Goal: Navigation & Orientation: Find specific page/section

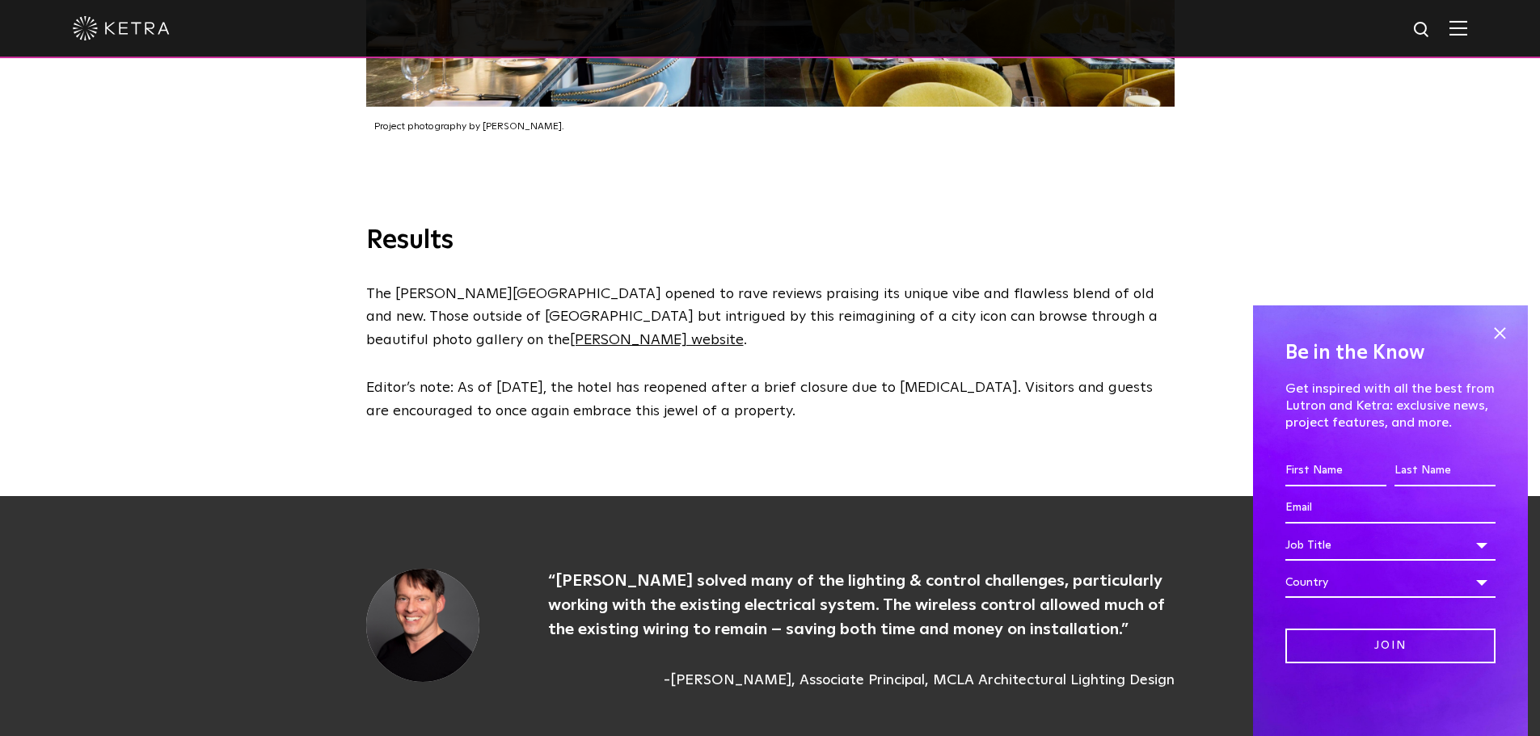
scroll to position [3798, 0]
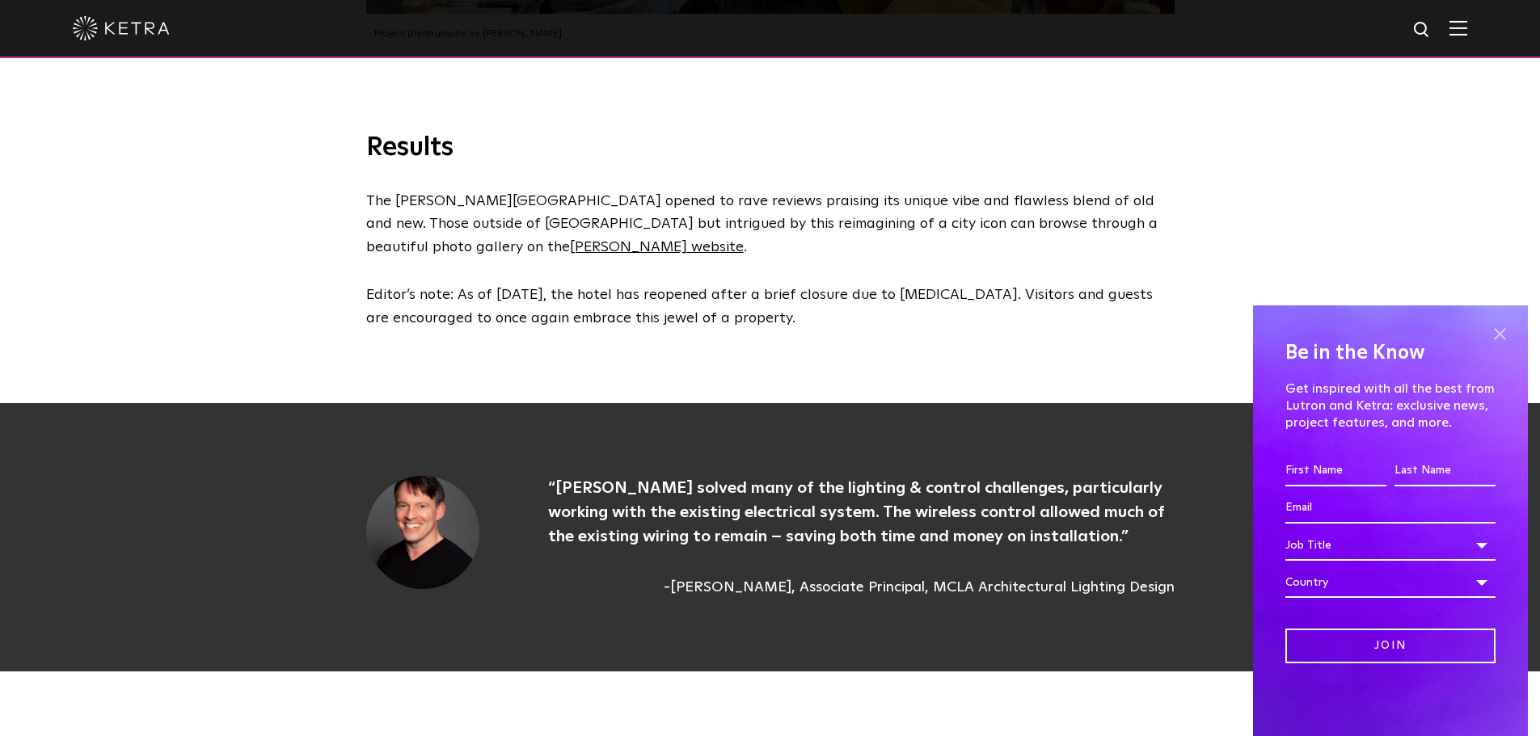
click at [1489, 333] on span at bounding box center [1499, 334] width 24 height 24
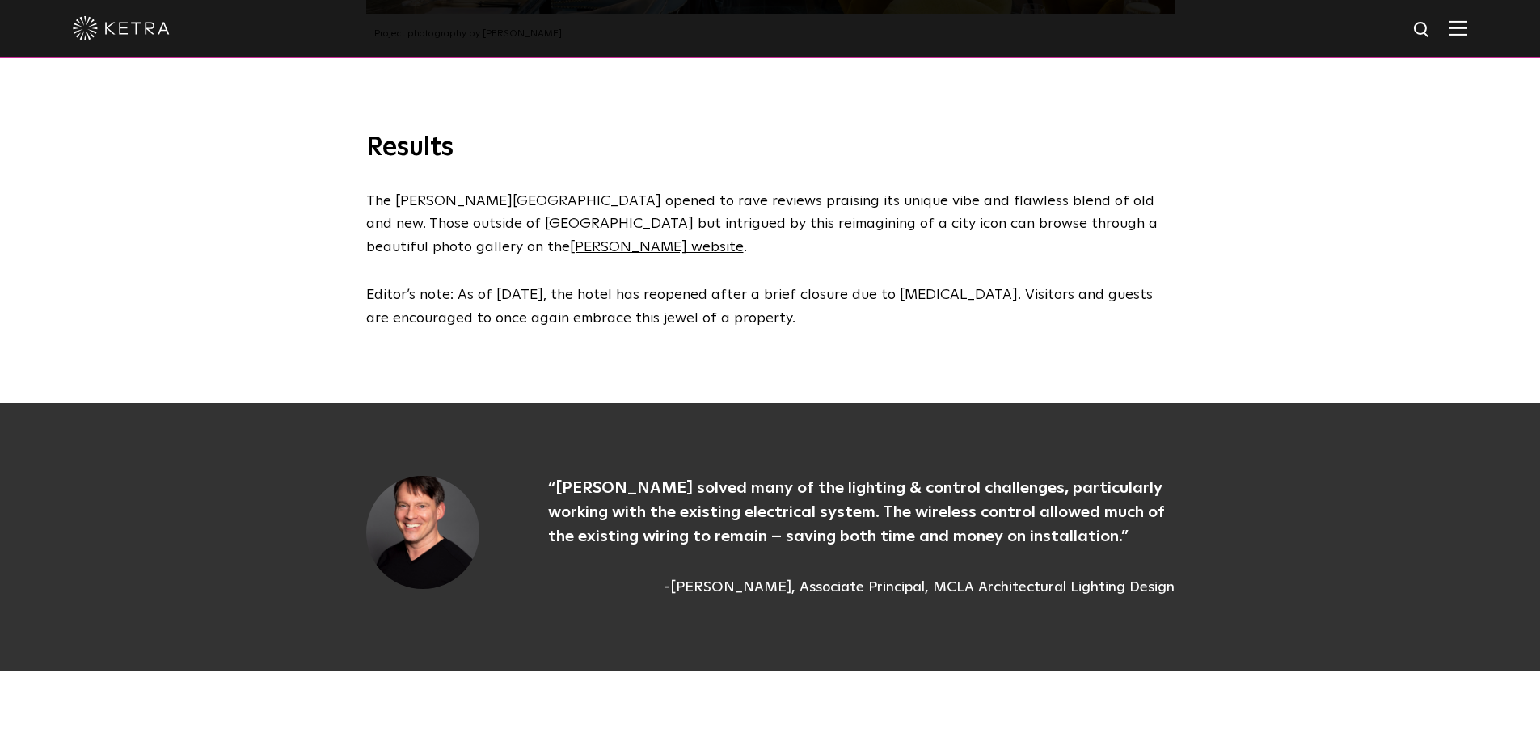
click at [1484, 30] on div at bounding box center [770, 29] width 1540 height 58
click at [1480, 34] on div at bounding box center [770, 29] width 1540 height 58
click at [1467, 33] on img at bounding box center [1458, 27] width 18 height 15
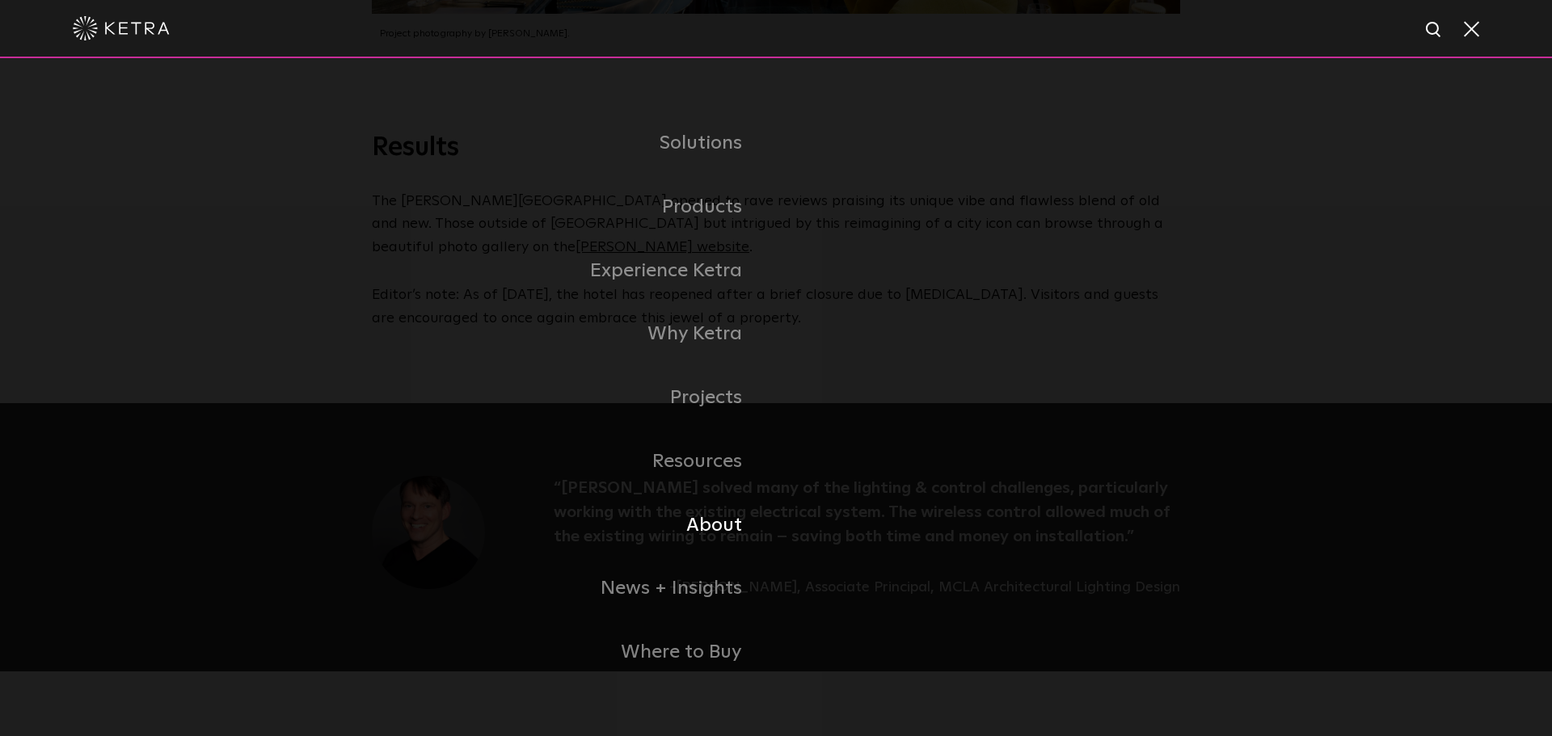
click at [694, 525] on link "About" at bounding box center [574, 526] width 404 height 64
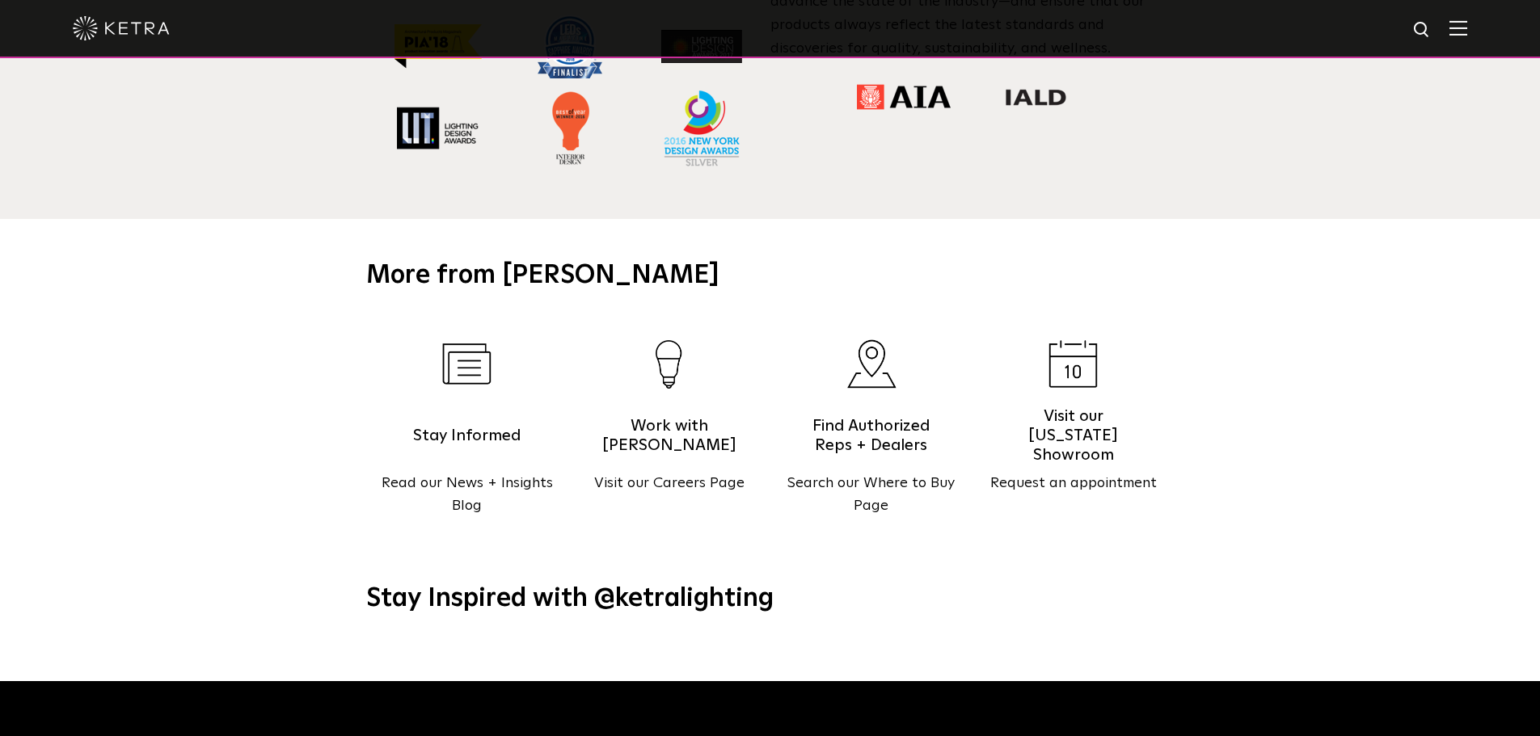
scroll to position [1697, 0]
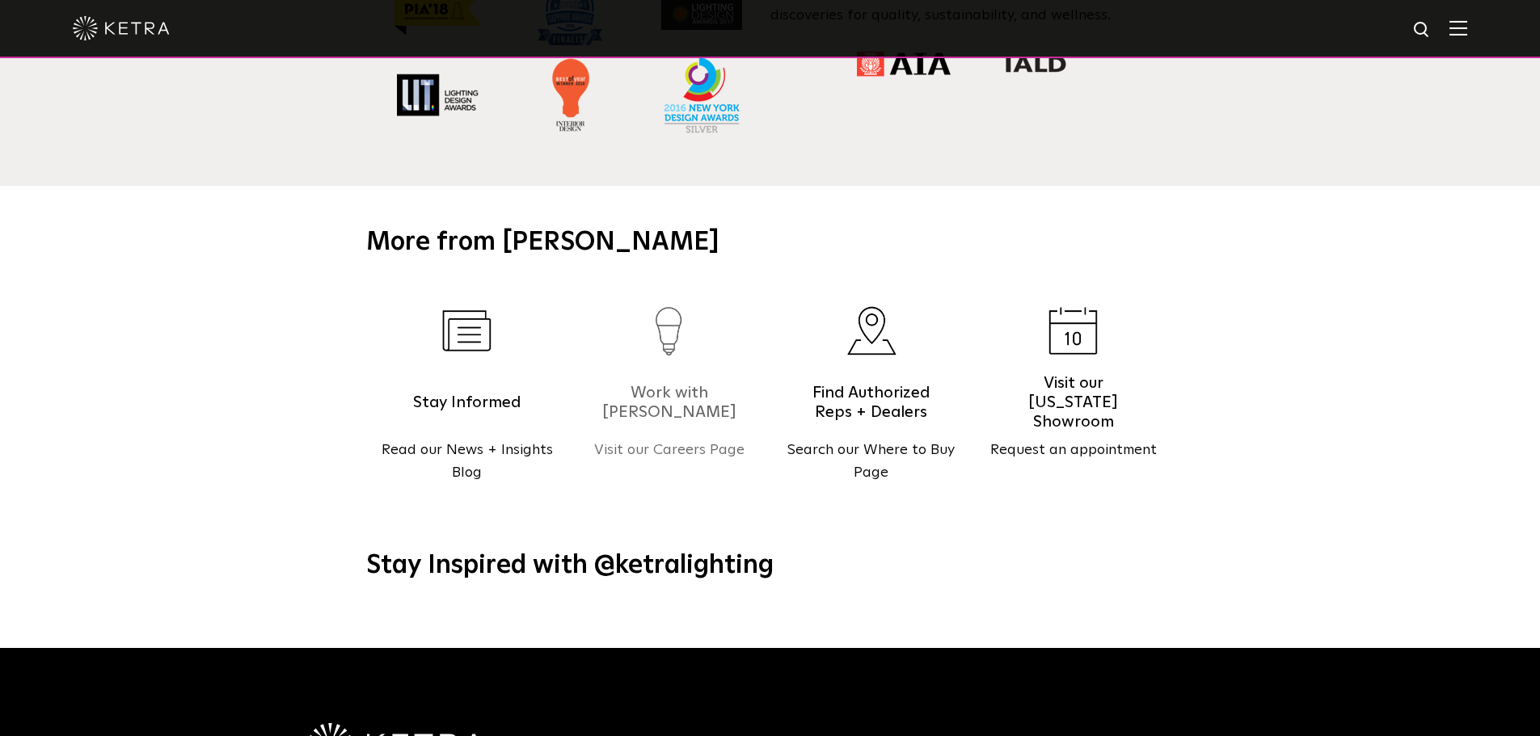
click at [688, 382] on h5 "Work with Ketra" at bounding box center [668, 402] width 137 height 40
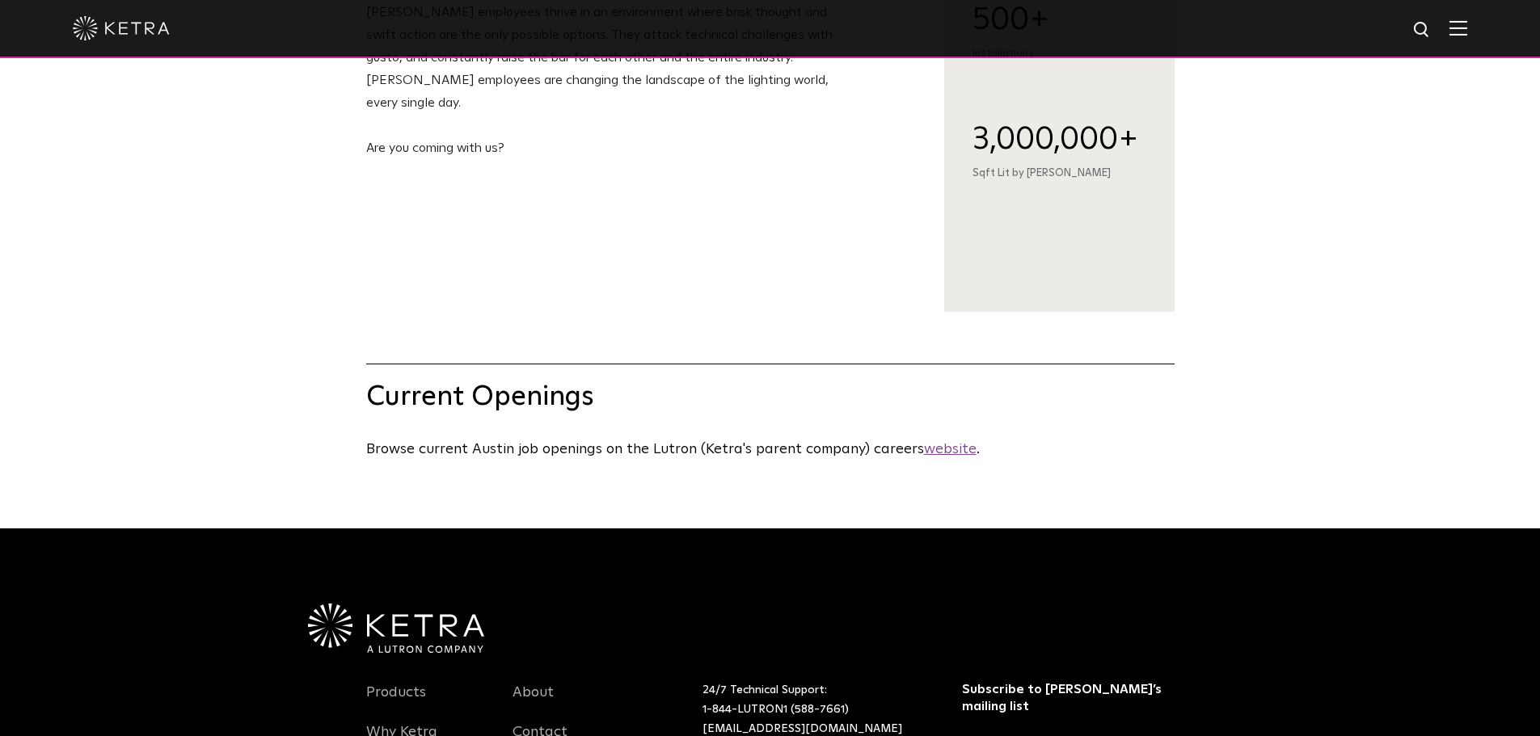
scroll to position [727, 0]
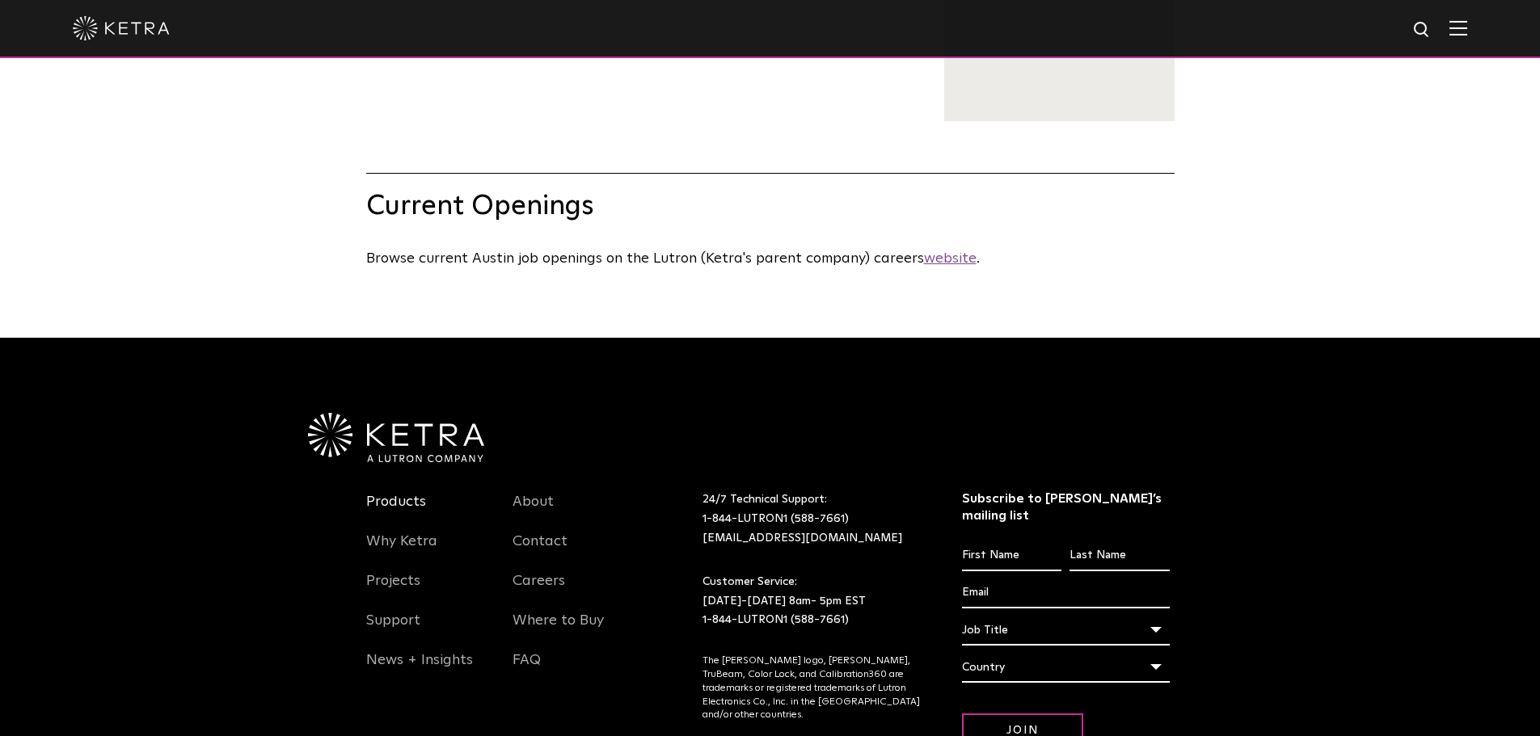
click at [401, 530] on link "Products" at bounding box center [396, 511] width 60 height 37
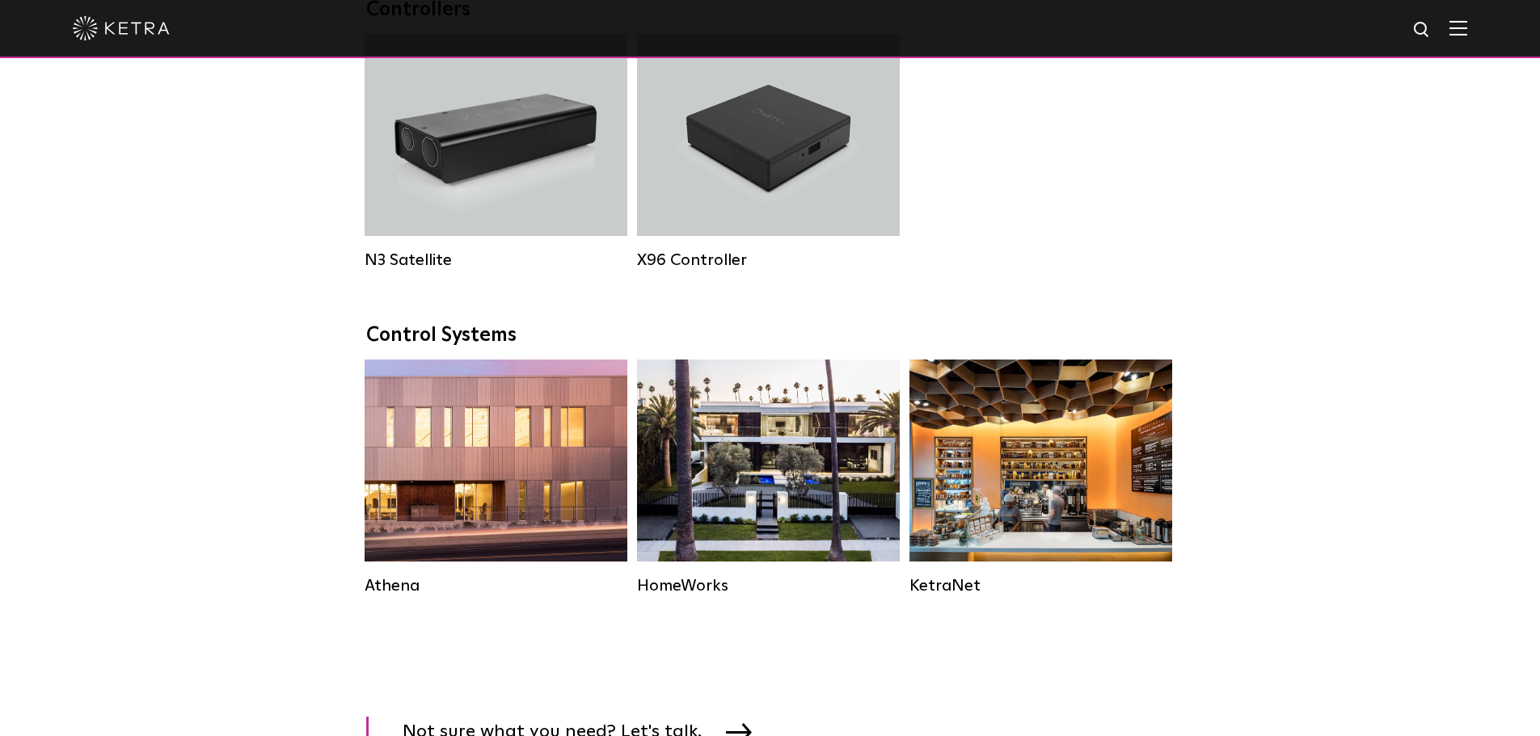
scroll to position [1859, 0]
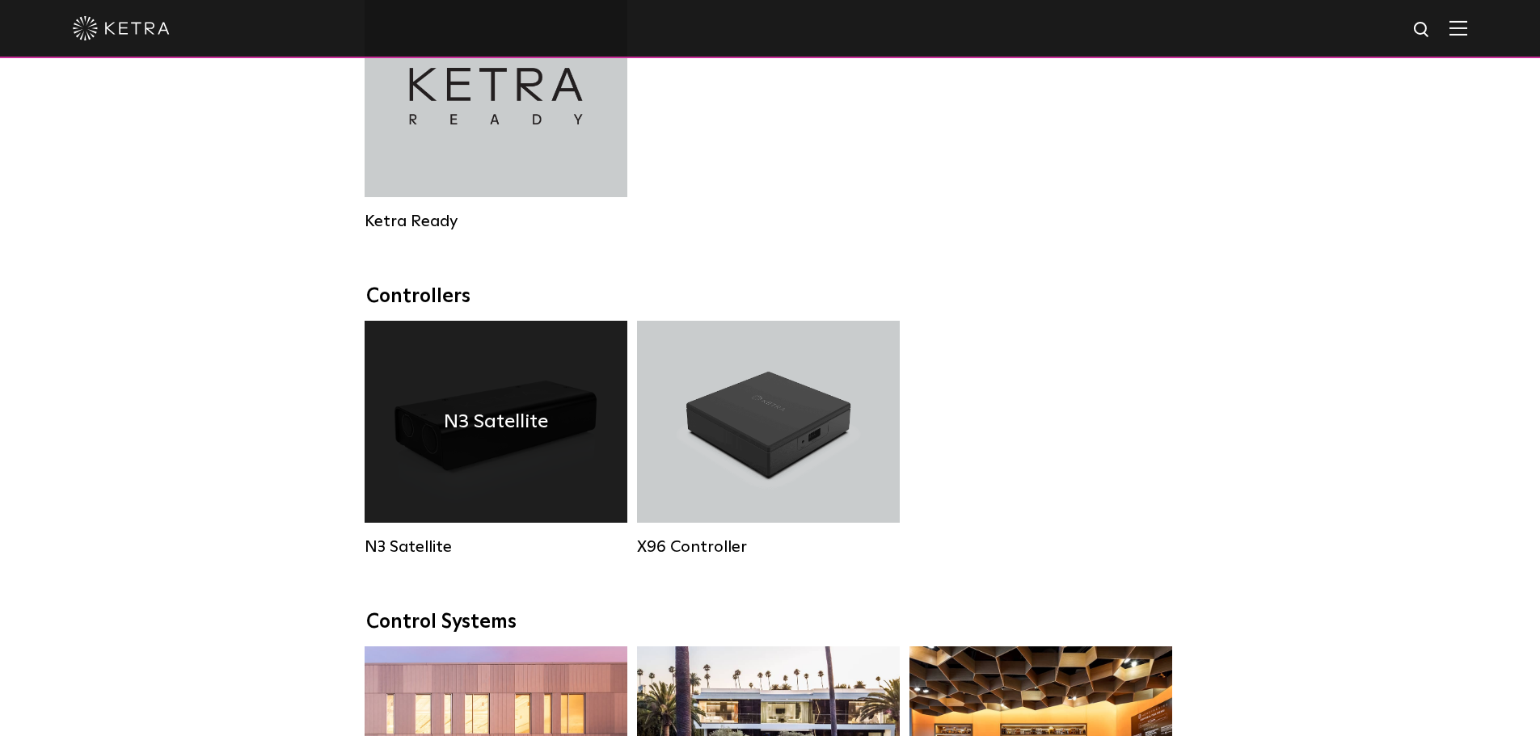
click at [507, 461] on div "N3 Satellite" at bounding box center [495, 422] width 263 height 202
